Goal: Information Seeking & Learning: Learn about a topic

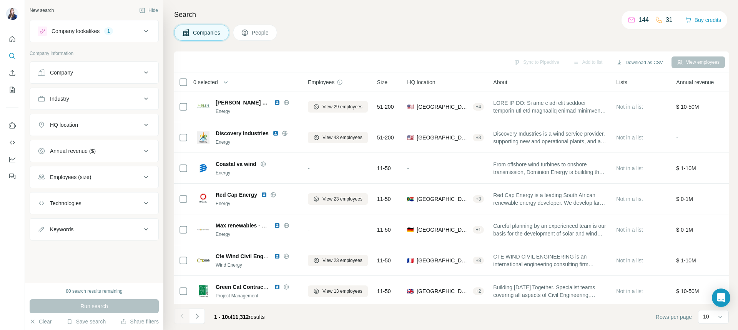
click at [116, 125] on div "HQ location" at bounding box center [90, 125] width 104 height 8
click at [110, 147] on input "text" at bounding box center [94, 144] width 113 height 14
type input "*"
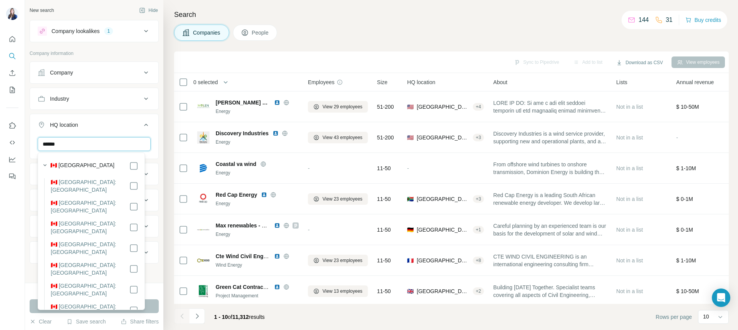
type input "******"
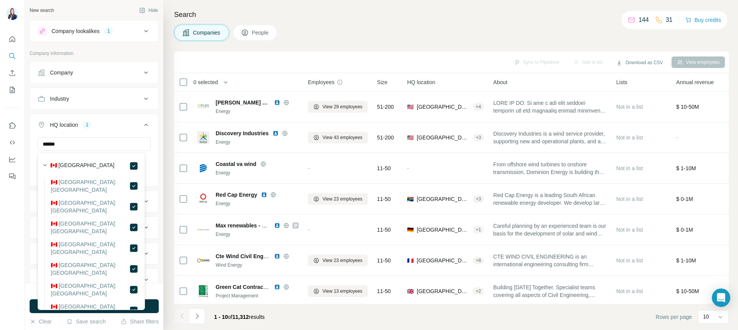
click at [153, 130] on div "New search Hide Company lookalikes 1 Company information Company Industry HQ lo…" at bounding box center [94, 141] width 138 height 283
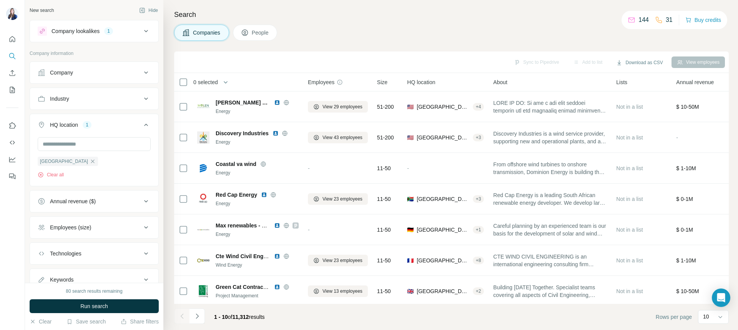
click at [98, 73] on div "Company" at bounding box center [90, 73] width 104 height 8
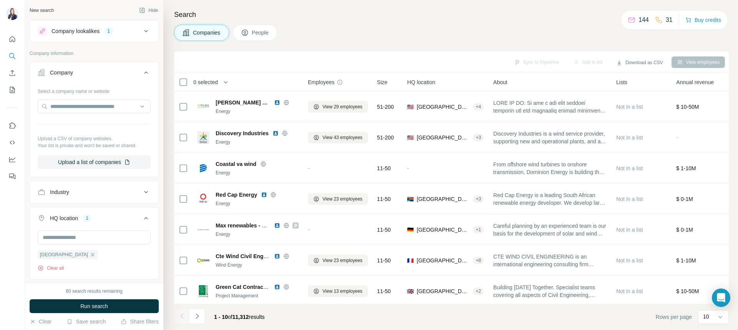
click at [100, 69] on div "Company" at bounding box center [90, 73] width 104 height 8
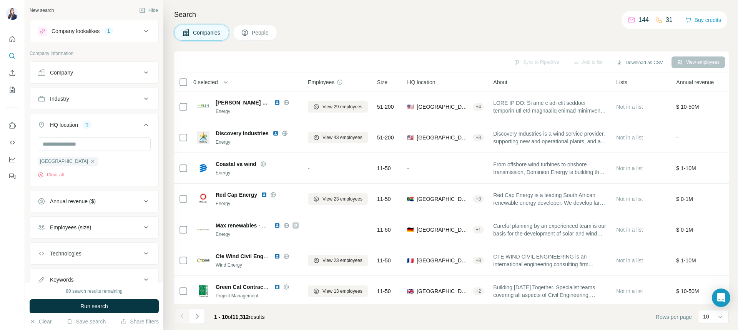
click at [119, 95] on button "Industry" at bounding box center [94, 99] width 128 height 18
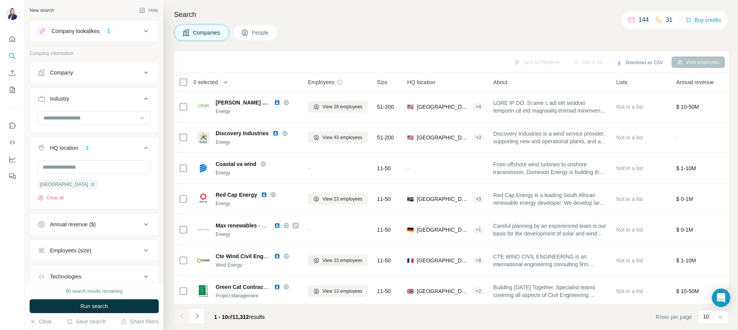
click at [119, 95] on button "Industry" at bounding box center [94, 101] width 128 height 22
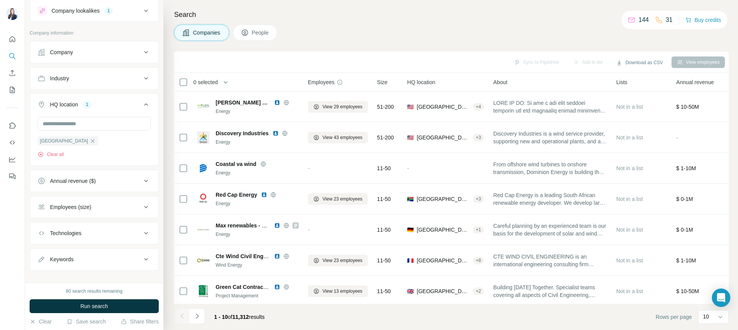
scroll to position [30, 0]
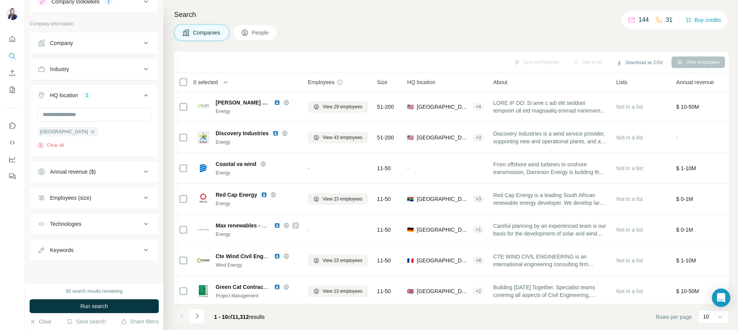
click at [90, 303] on span "Run search" at bounding box center [94, 307] width 28 height 8
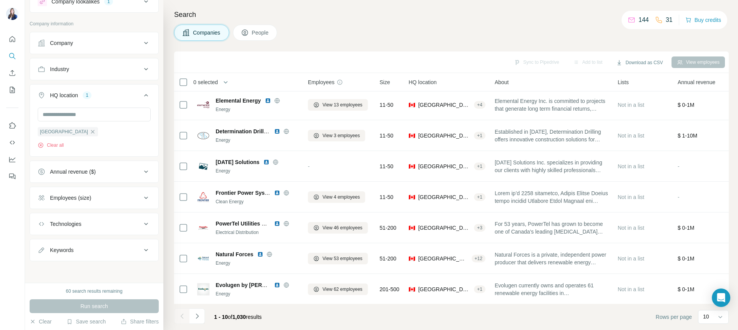
scroll to position [99, 0]
click at [90, 131] on icon "button" at bounding box center [93, 132] width 6 height 6
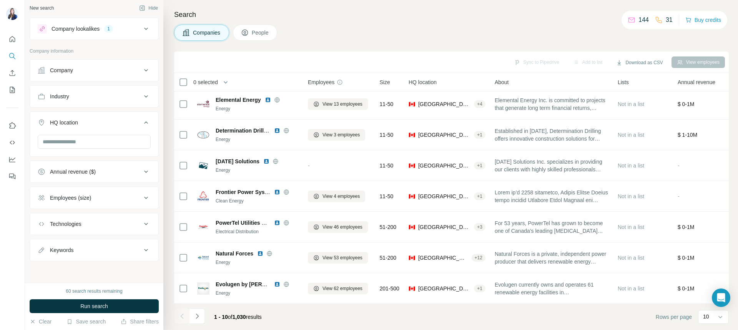
scroll to position [2, 0]
click at [85, 142] on input "text" at bounding box center [94, 142] width 113 height 14
type input "******"
click at [102, 183] on li "🇨🇦 [GEOGRAPHIC_DATA]: [GEOGRAPHIC_DATA]" at bounding box center [91, 183] width 94 height 15
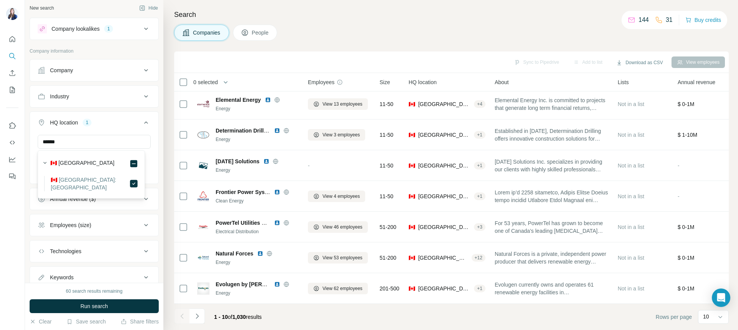
click at [155, 133] on div "New search Hide Company lookalikes 1 Company information Company Industry HQ lo…" at bounding box center [94, 141] width 138 height 283
click at [110, 306] on button "Run search" at bounding box center [94, 306] width 129 height 14
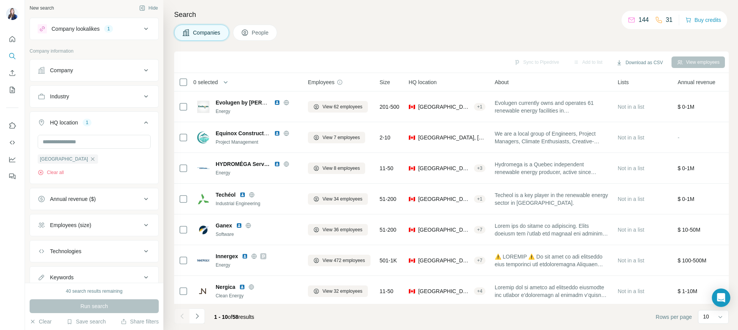
scroll to position [99, 0]
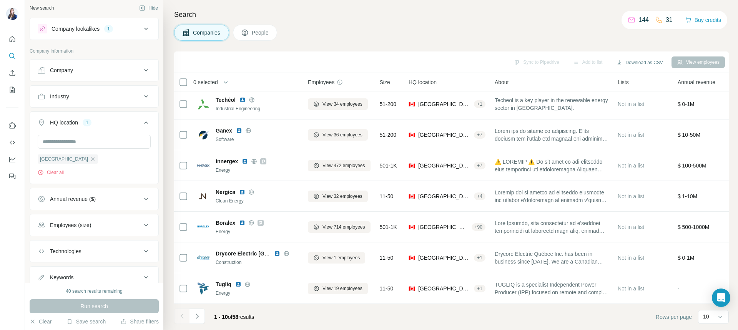
click at [199, 317] on icon "Navigate to next page" at bounding box center [197, 317] width 8 height 8
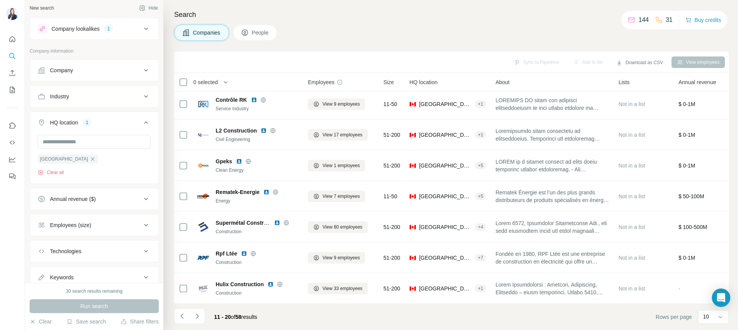
click at [90, 160] on icon "button" at bounding box center [93, 159] width 6 height 6
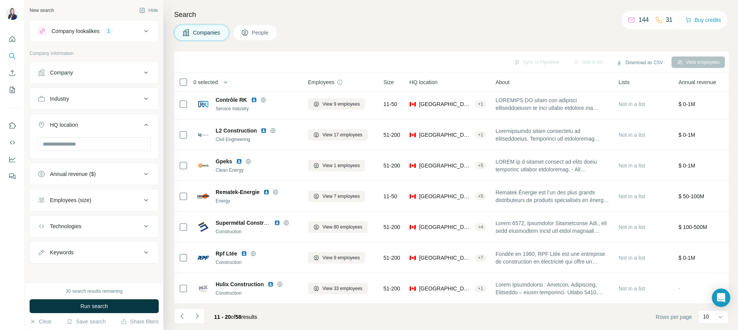
click at [70, 307] on button "Run search" at bounding box center [94, 306] width 129 height 14
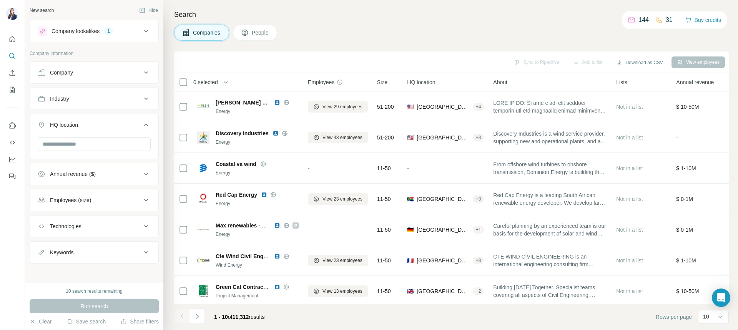
click at [221, 102] on span "[PERSON_NAME] Services" at bounding box center [243, 103] width 55 height 8
click at [231, 101] on span "[PERSON_NAME] Services" at bounding box center [243, 103] width 55 height 8
click at [209, 108] on img at bounding box center [203, 107] width 12 height 12
click at [244, 104] on span "[PERSON_NAME] Services" at bounding box center [243, 103] width 55 height 8
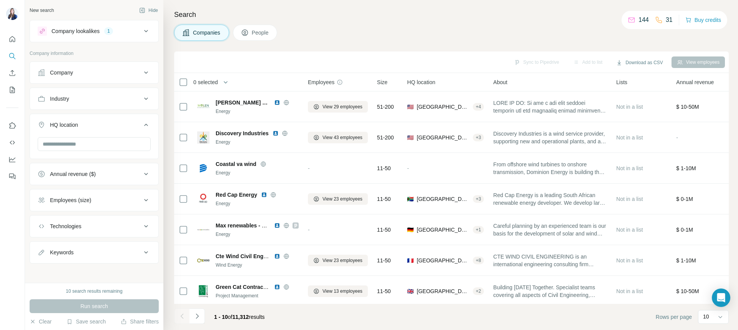
click at [251, 100] on span "[PERSON_NAME] Services" at bounding box center [243, 103] width 55 height 8
click at [274, 102] on div at bounding box center [286, 103] width 25 height 6
click at [298, 108] on div "Energy" at bounding box center [257, 111] width 83 height 7
click at [247, 109] on div "Energy" at bounding box center [257, 111] width 83 height 7
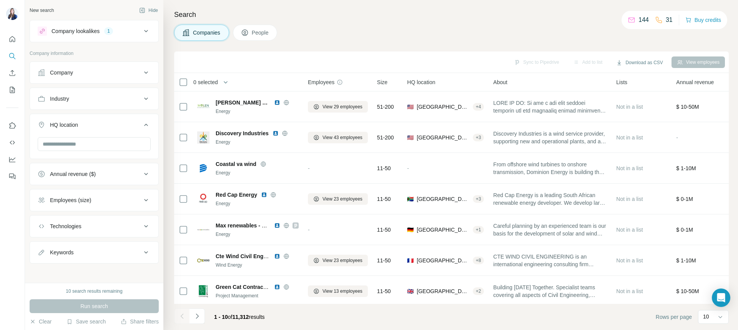
click at [239, 111] on div "Energy" at bounding box center [257, 111] width 83 height 7
click at [705, 65] on button "View employees" at bounding box center [698, 63] width 53 height 12
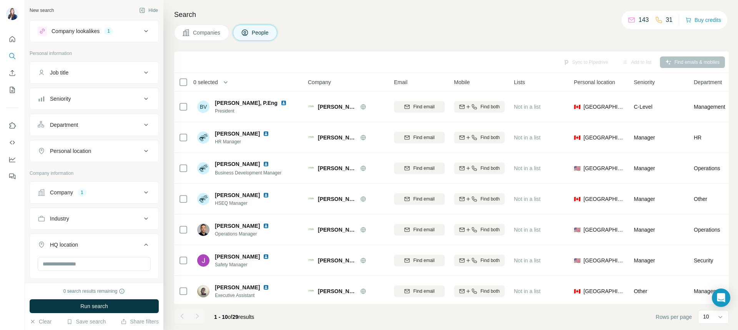
click at [199, 32] on span "Companies" at bounding box center [207, 33] width 28 height 8
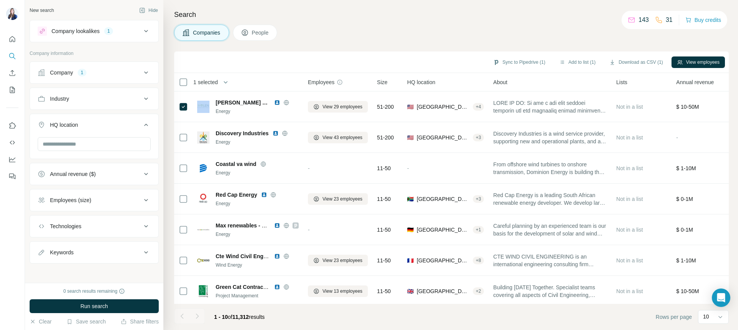
click at [180, 104] on div at bounding box center [183, 106] width 9 height 9
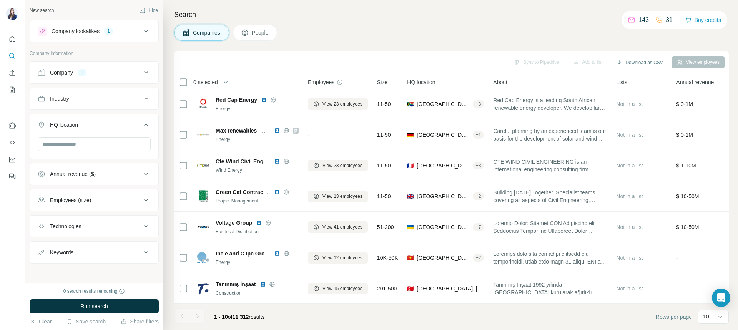
scroll to position [99, 0]
click at [127, 126] on div "HQ location" at bounding box center [90, 125] width 104 height 8
click at [113, 127] on div "HQ location" at bounding box center [90, 125] width 104 height 8
click at [101, 142] on input "text" at bounding box center [94, 144] width 113 height 14
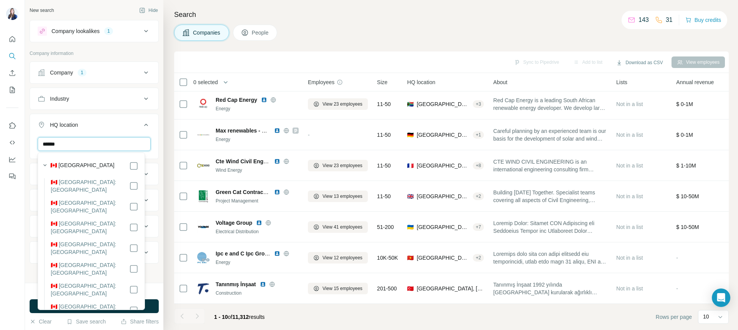
type input "******"
click at [97, 167] on div "🇨🇦 [GEOGRAPHIC_DATA]" at bounding box center [94, 165] width 88 height 9
click at [148, 162] on div "****** [GEOGRAPHIC_DATA] Clear all" at bounding box center [94, 160] width 128 height 47
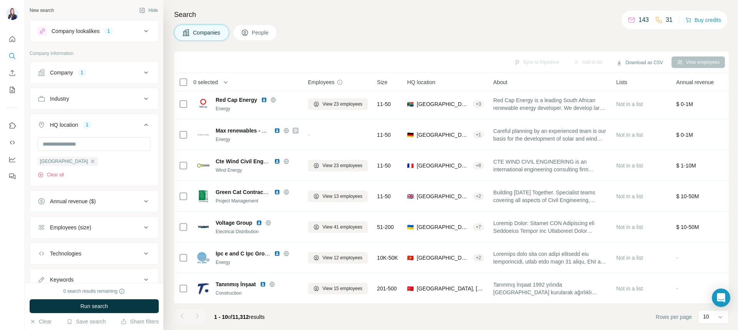
click at [90, 304] on span "Run search" at bounding box center [94, 307] width 28 height 8
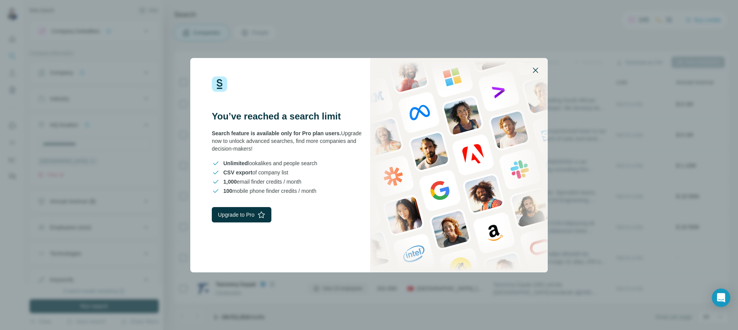
click at [529, 71] on button "button" at bounding box center [535, 70] width 18 height 18
